Goal: Download file/media

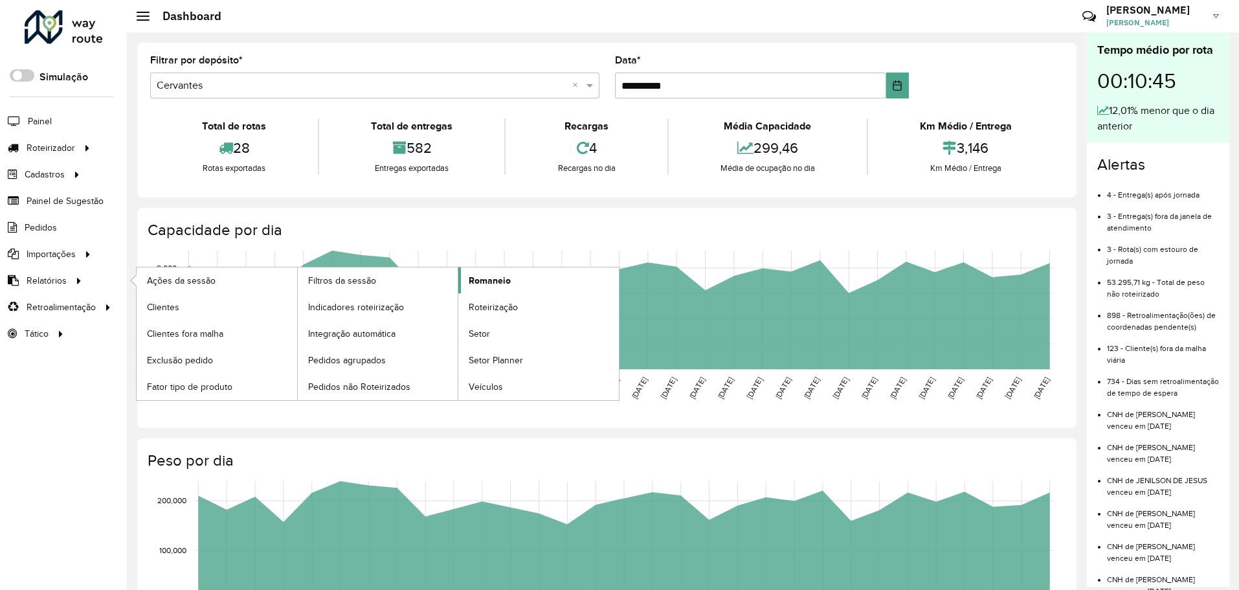
click at [501, 285] on span "Romaneio" at bounding box center [490, 281] width 42 height 14
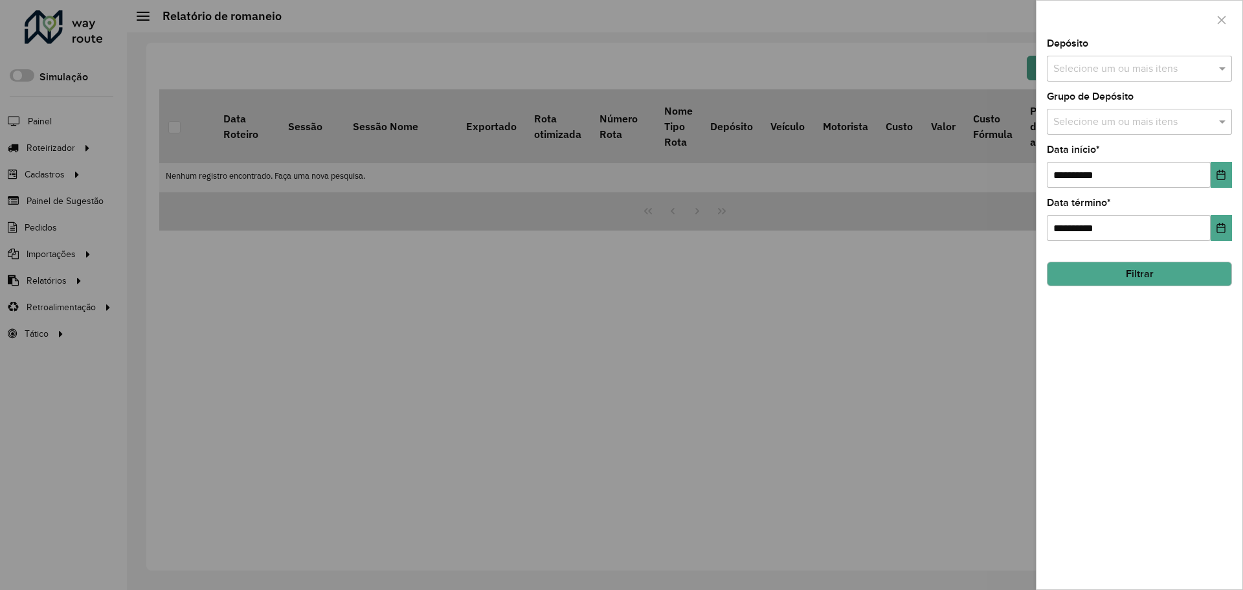
click at [1155, 72] on input "text" at bounding box center [1133, 69] width 166 height 16
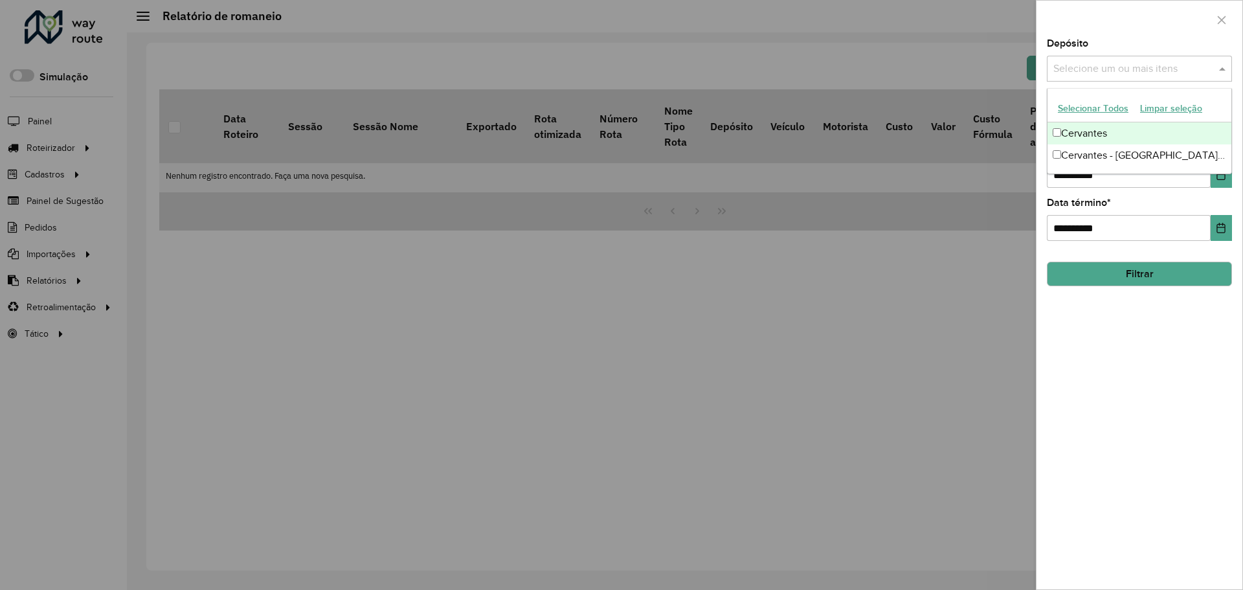
click at [1119, 133] on div "Cervantes" at bounding box center [1139, 133] width 184 height 22
click at [1129, 271] on button "Filtrar" at bounding box center [1139, 274] width 185 height 25
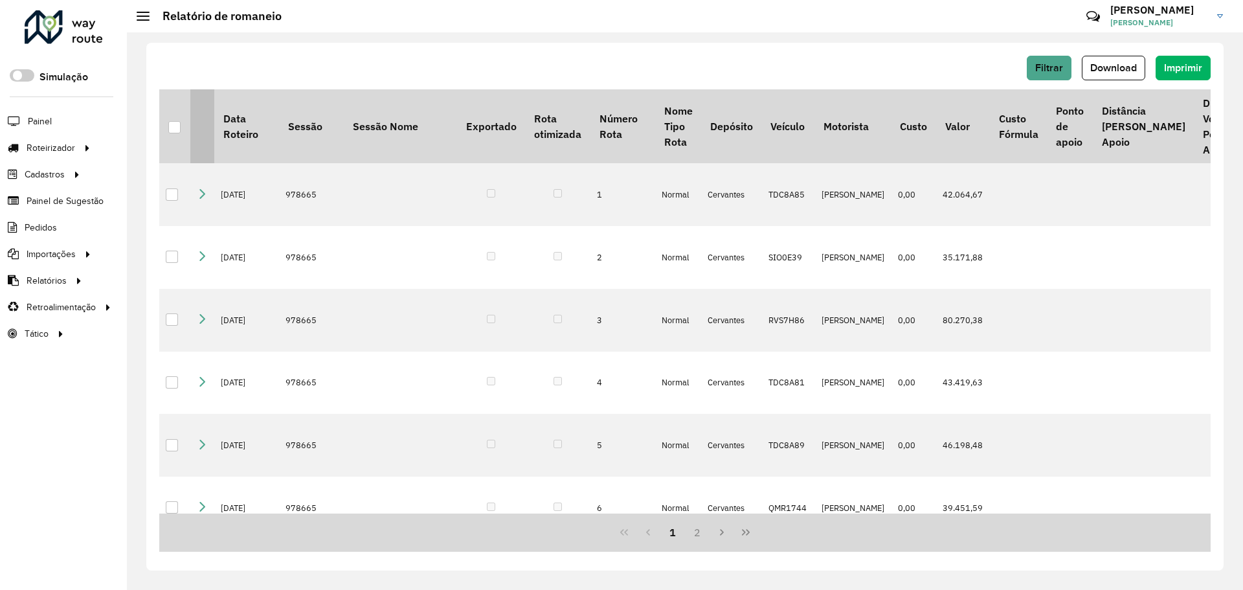
drag, startPoint x: 168, startPoint y: 135, endPoint x: 201, endPoint y: 137, distance: 32.4
click at [169, 135] on th at bounding box center [174, 126] width 31 height 74
click at [179, 126] on div at bounding box center [174, 127] width 12 height 12
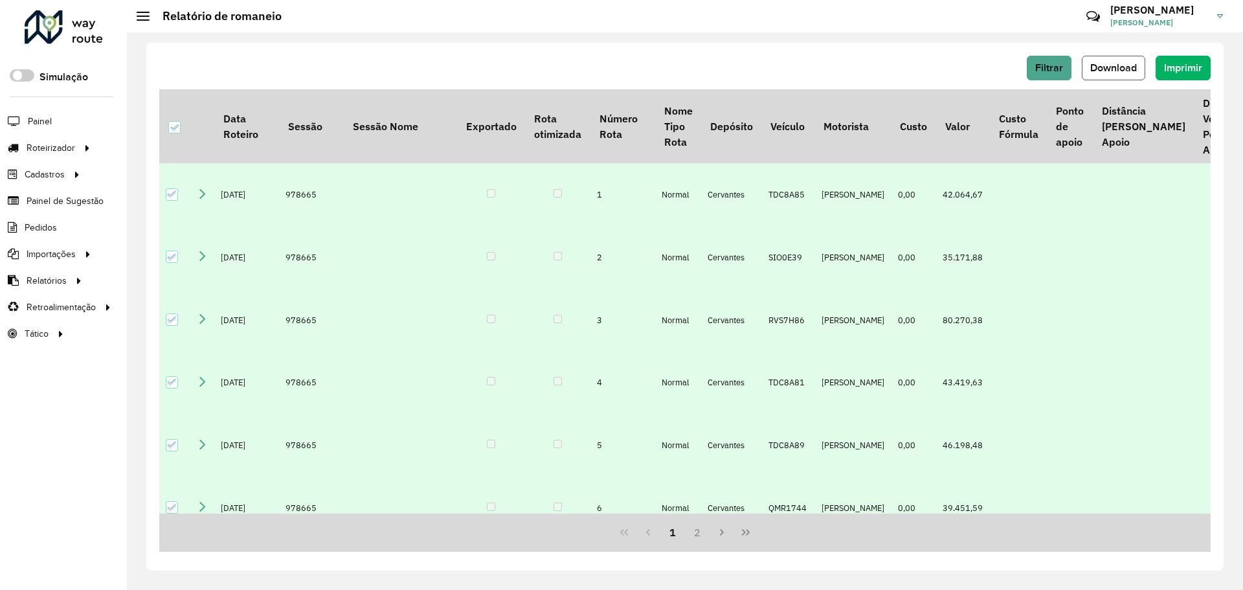
click at [1100, 67] on span "Download" at bounding box center [1113, 67] width 47 height 11
click at [1060, 69] on span "Filtrar" at bounding box center [1049, 67] width 28 height 11
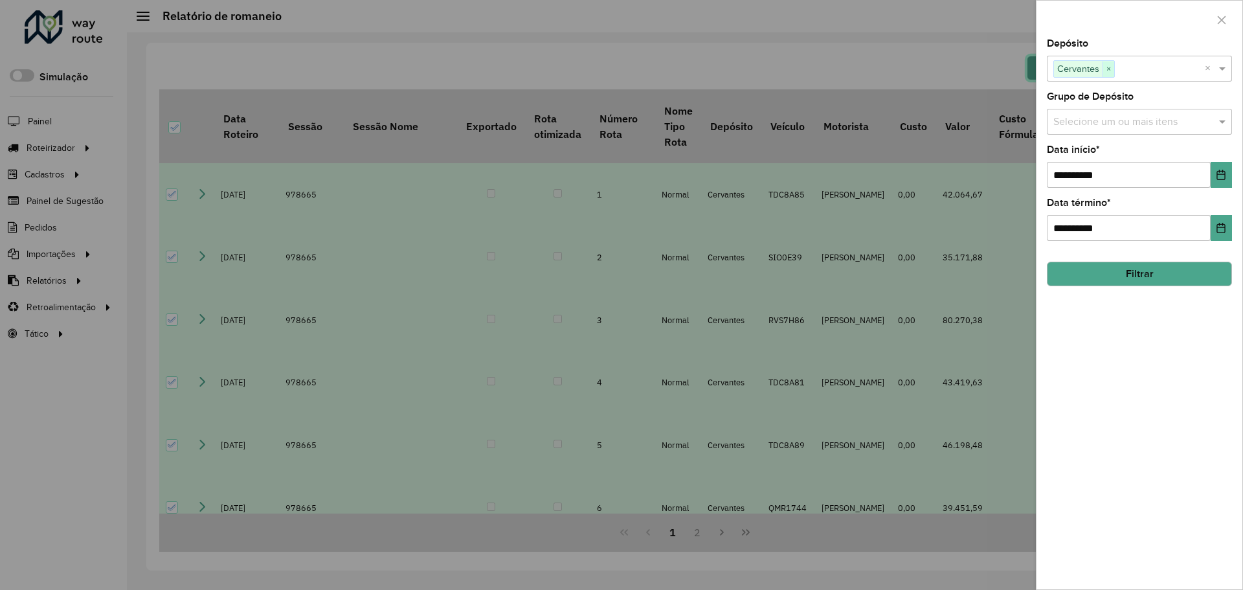
click at [1110, 73] on span "×" at bounding box center [1108, 69] width 12 height 16
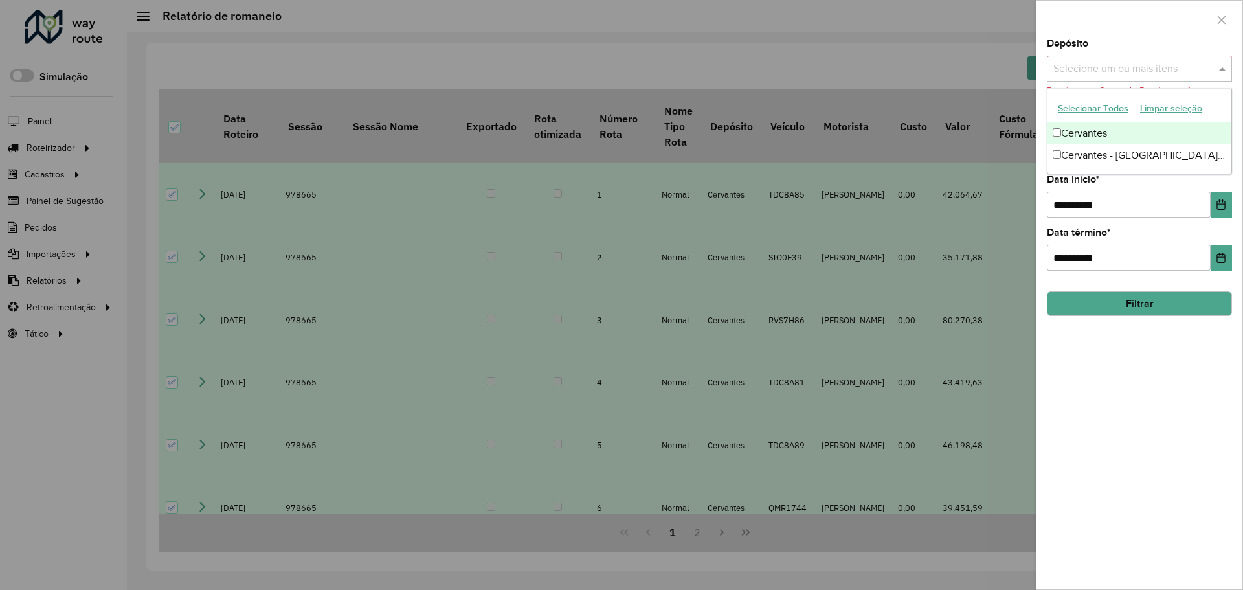
click at [1111, 73] on input "text" at bounding box center [1133, 69] width 166 height 16
click at [1096, 150] on div "Cervantes - [GEOGRAPHIC_DATA] de Minas" at bounding box center [1139, 155] width 184 height 22
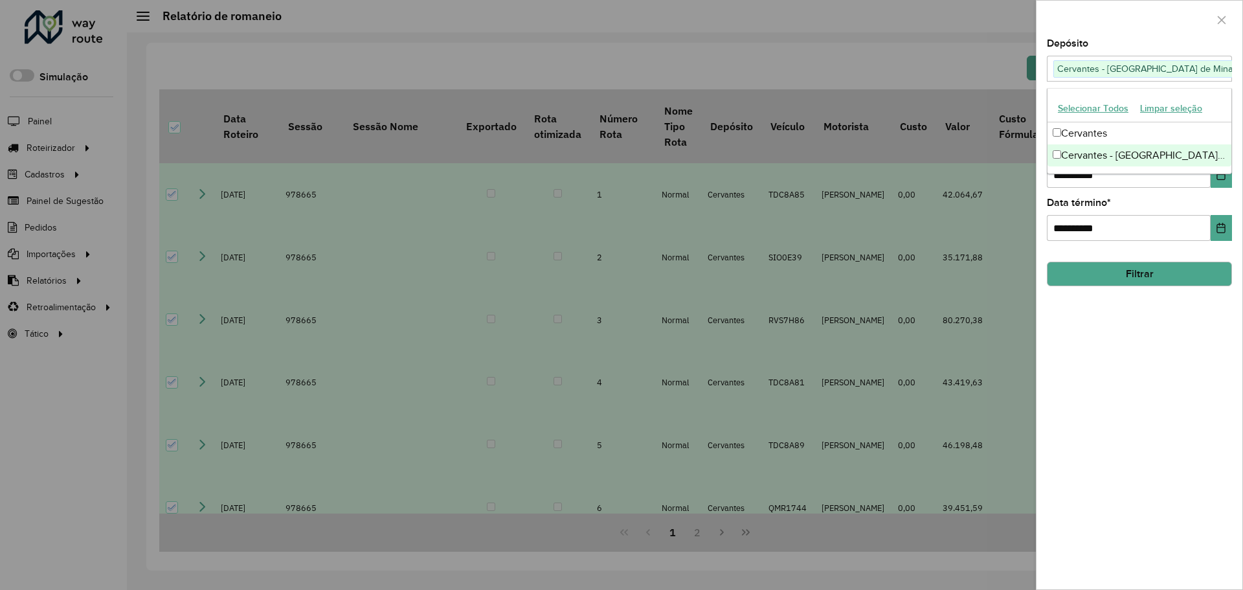
click at [1069, 198] on label "Data término *" at bounding box center [1079, 203] width 64 height 16
click at [1064, 179] on input "**********" at bounding box center [1129, 175] width 164 height 26
type input "**********"
click at [1128, 269] on button "Filtrar" at bounding box center [1139, 274] width 185 height 25
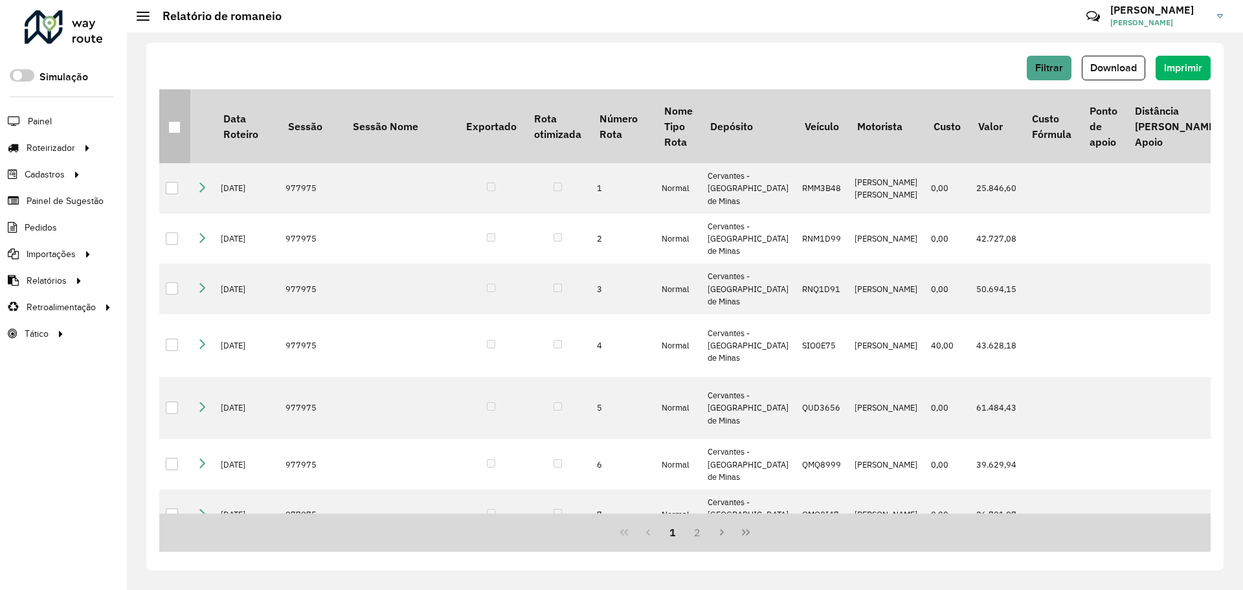
click at [169, 131] on div at bounding box center [174, 127] width 12 height 12
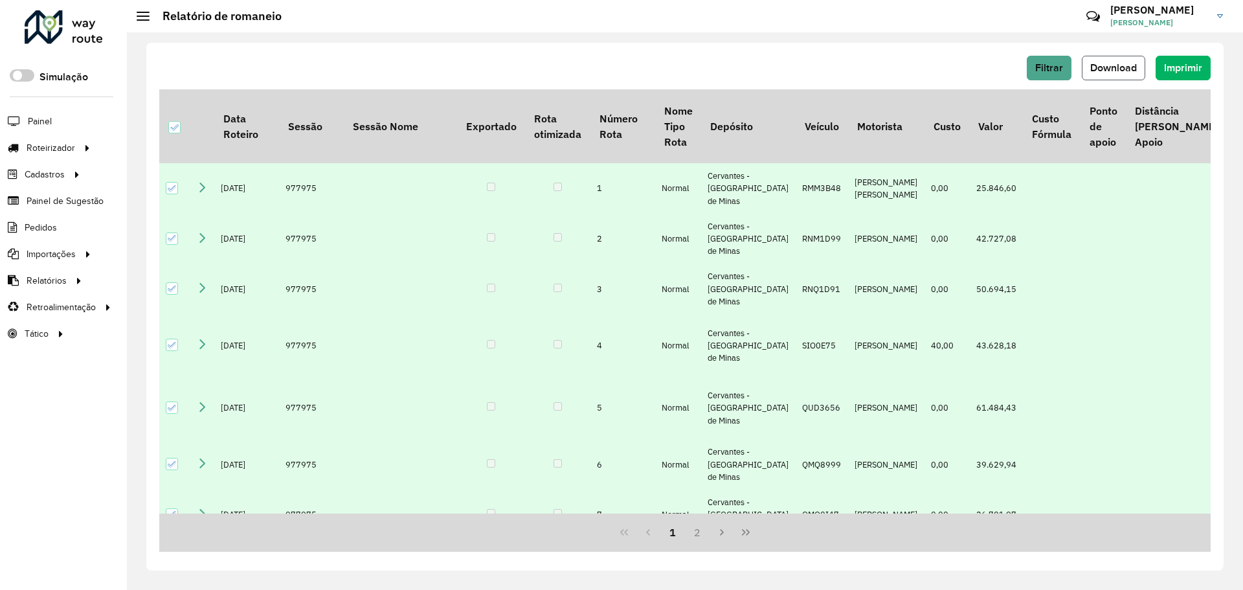
click at [1109, 74] on button "Download" at bounding box center [1113, 68] width 63 height 25
